Goal: Task Accomplishment & Management: Manage account settings

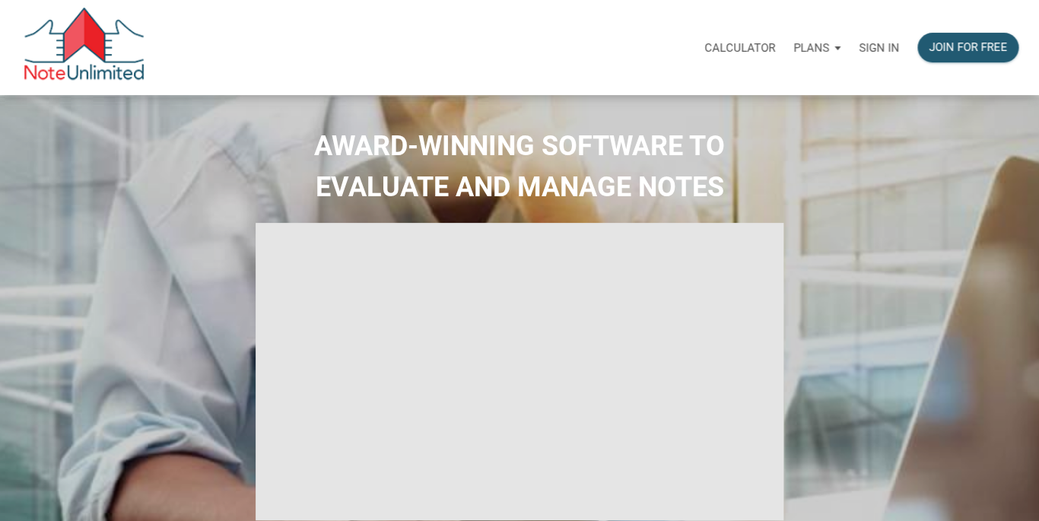
click at [890, 44] on p "Sign in" at bounding box center [879, 48] width 40 height 14
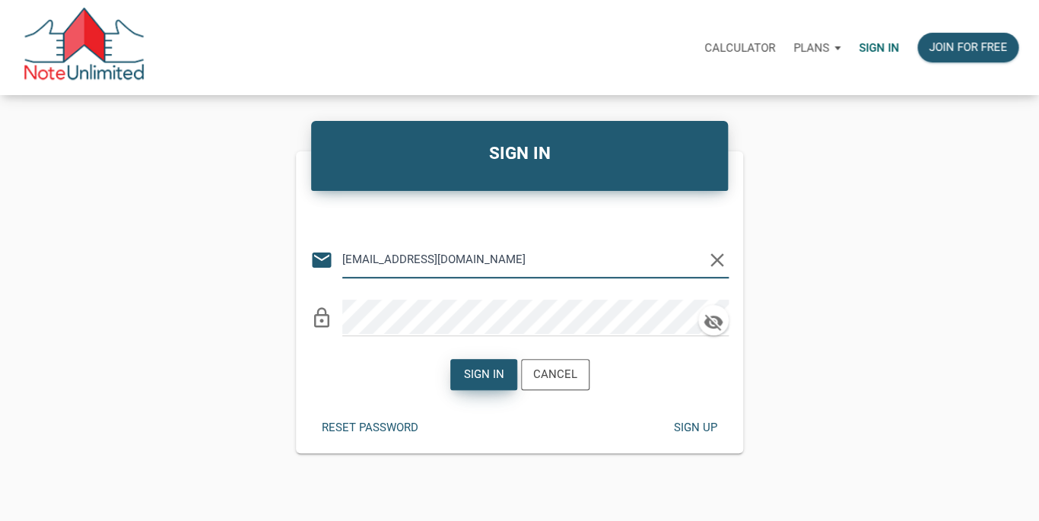
type input "[EMAIL_ADDRESS][DOMAIN_NAME]"
click at [475, 365] on div "Sign in" at bounding box center [483, 375] width 65 height 30
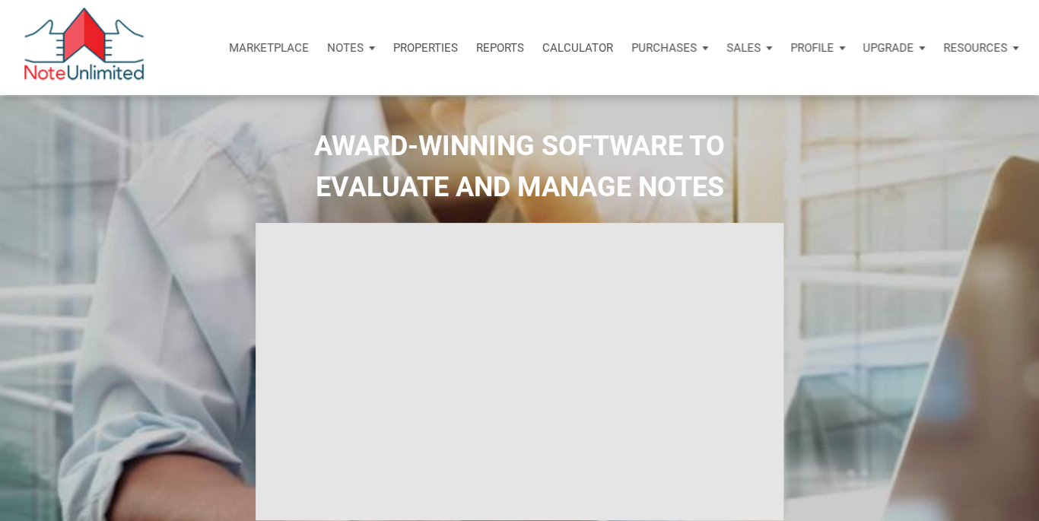
type input "Introduction to new features"
select select
click at [267, 46] on p "Marketplace" at bounding box center [269, 48] width 80 height 14
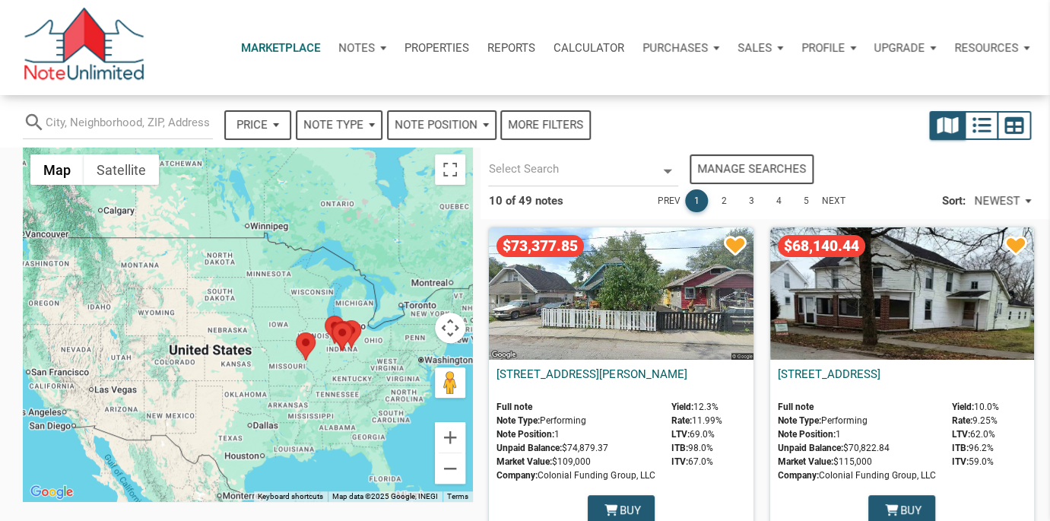
select select
click at [374, 46] on div "Notes" at bounding box center [362, 48] width 66 height 46
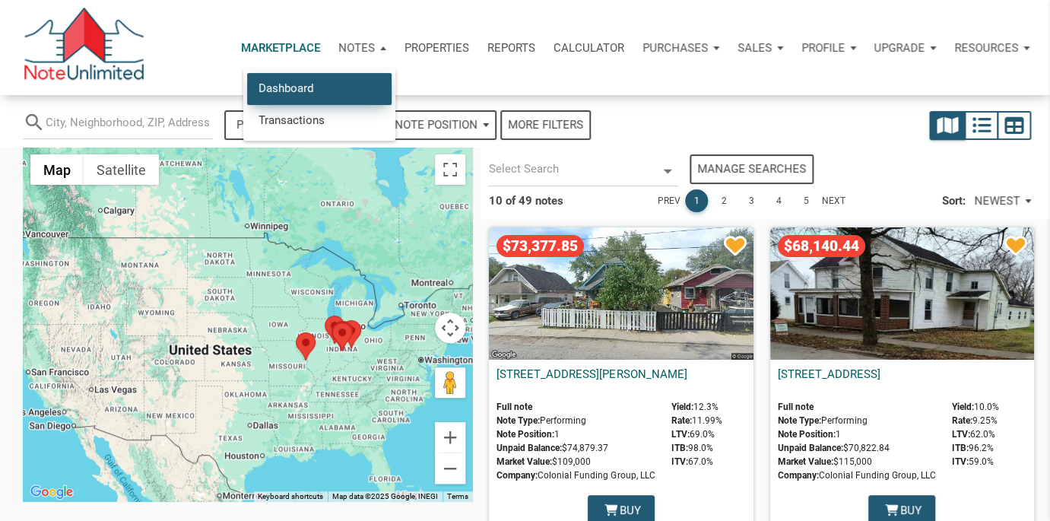
click at [328, 84] on link "Dashboard" at bounding box center [319, 88] width 145 height 31
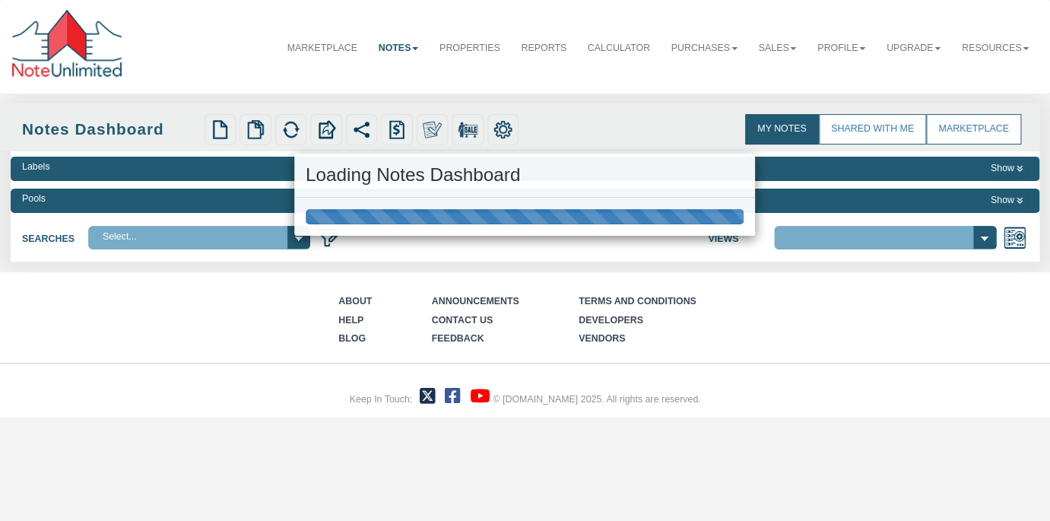
select select "3"
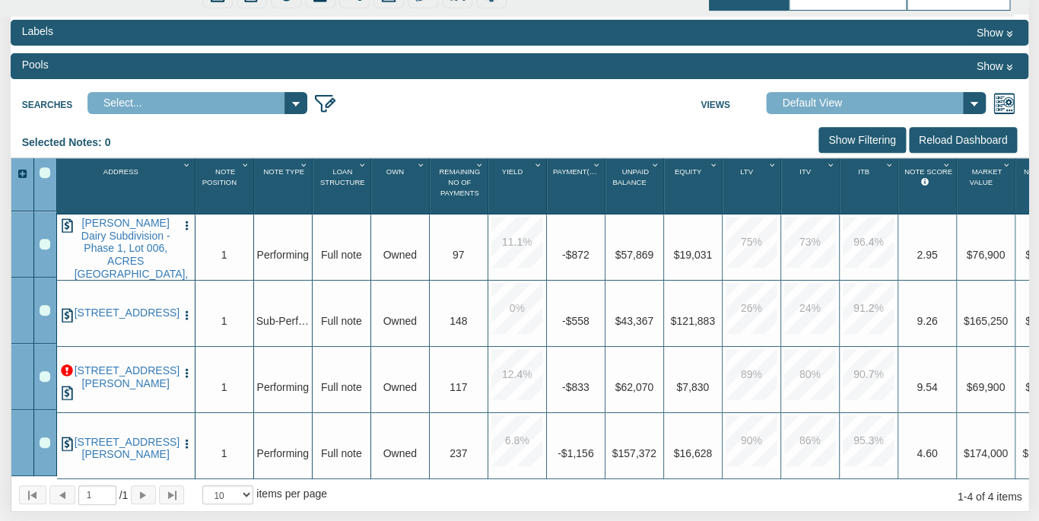
scroll to position [171, 0]
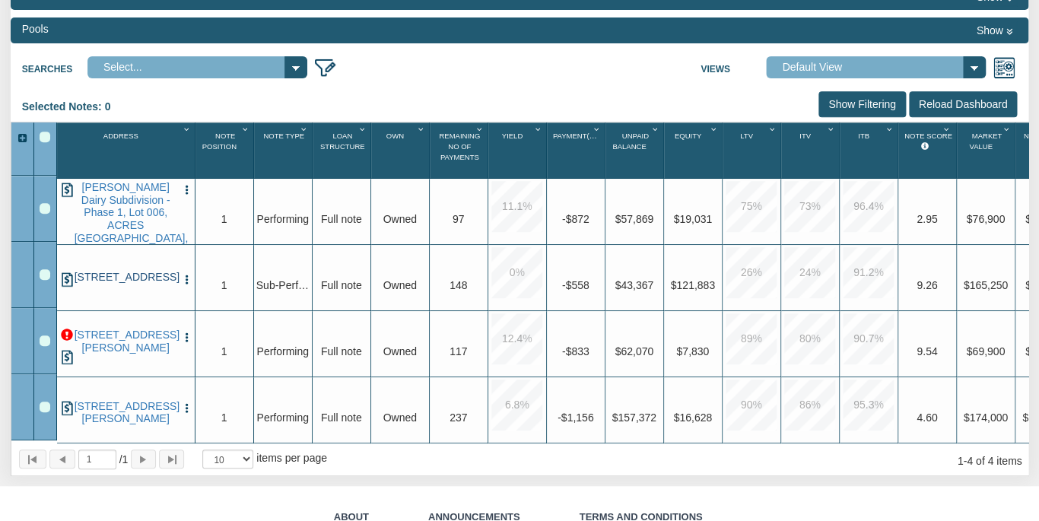
click at [120, 274] on link "706 E 23RD ST, BRYAN, TX, 77803" at bounding box center [126, 277] width 103 height 13
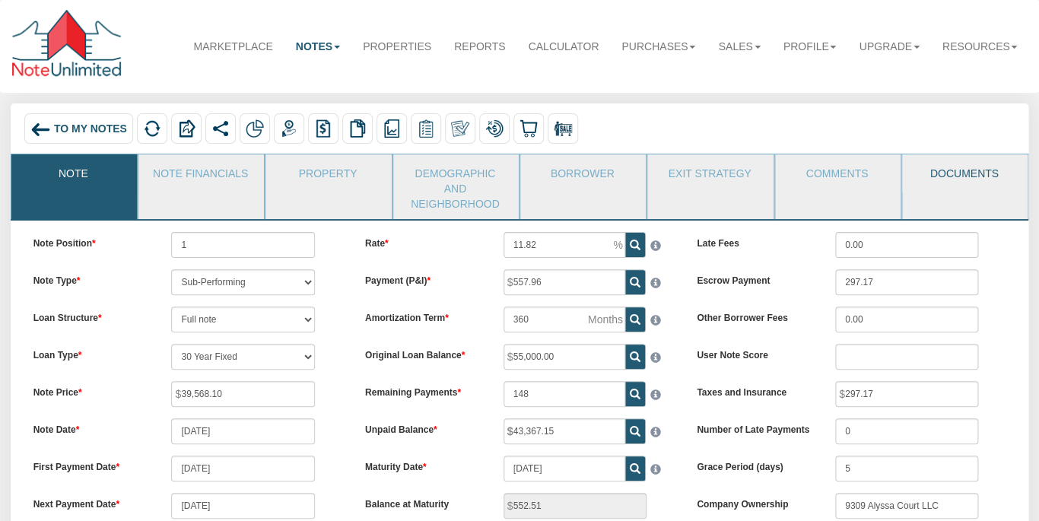
click at [935, 165] on link "Documents" at bounding box center [964, 173] width 124 height 38
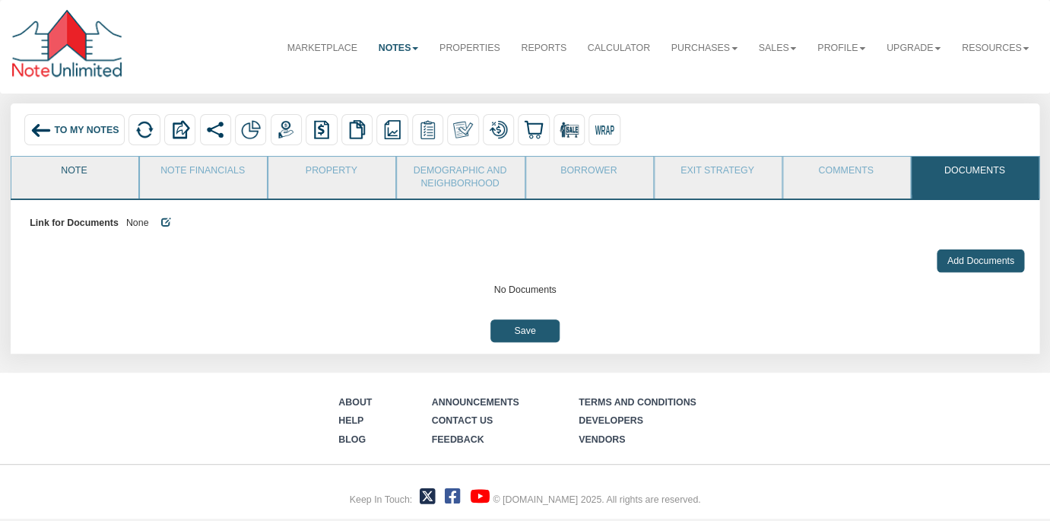
click at [61, 165] on link "Note" at bounding box center [73, 176] width 125 height 38
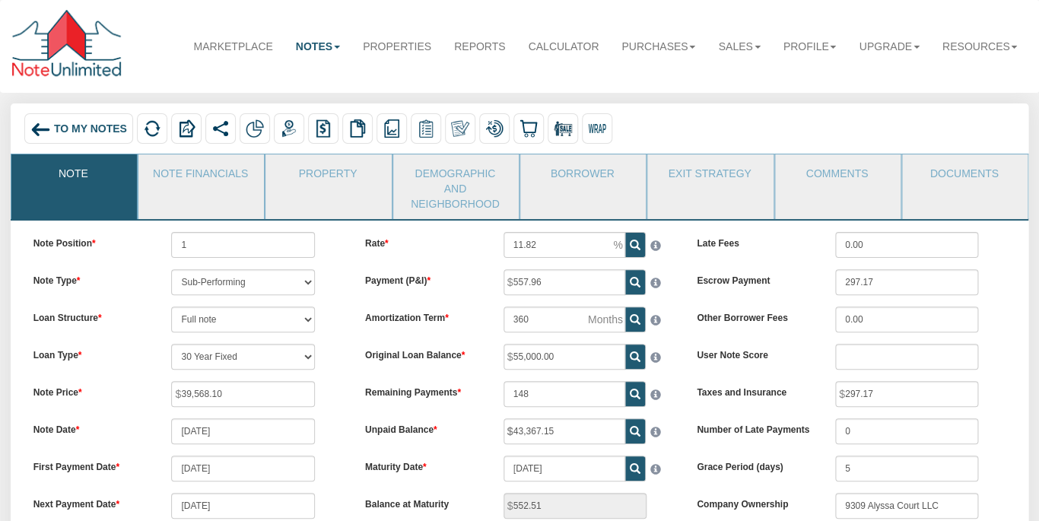
click at [74, 122] on div "To My Notes" at bounding box center [78, 128] width 109 height 30
